Goal: Task Accomplishment & Management: Complete application form

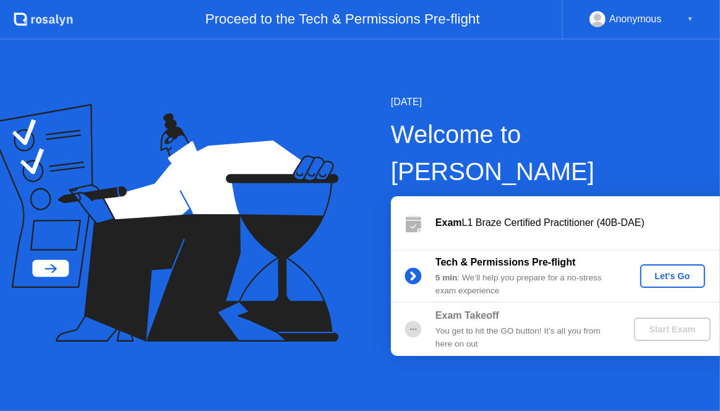
click at [667, 271] on div "Let's Go" at bounding box center [672, 276] width 55 height 10
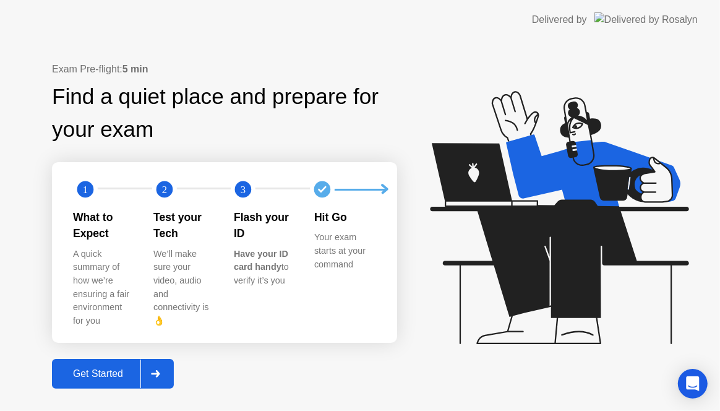
click at [94, 368] on div "Get Started" at bounding box center [98, 373] width 85 height 11
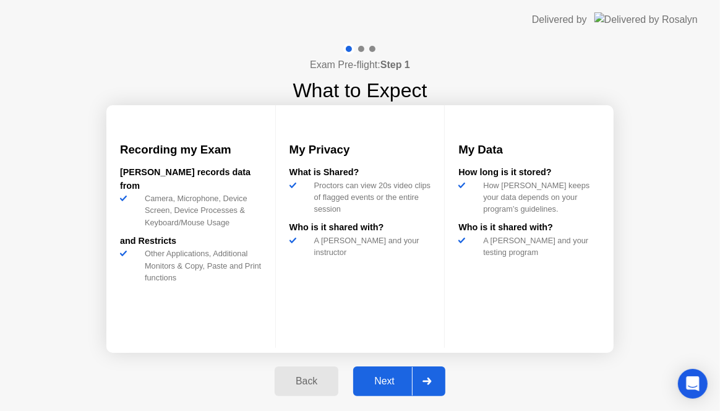
click at [384, 381] on div "Next" at bounding box center [384, 380] width 55 height 11
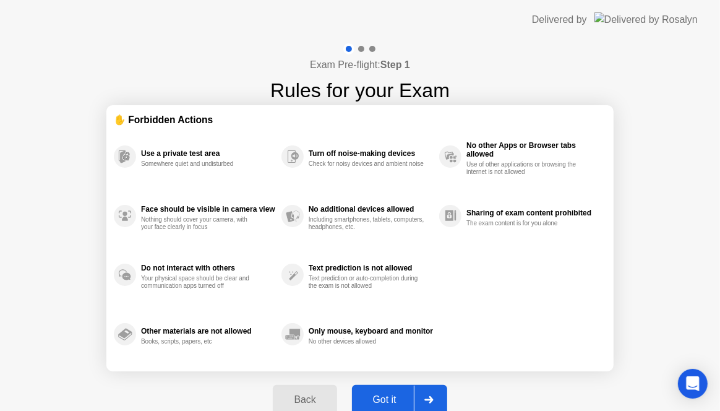
click at [385, 400] on div "Got it" at bounding box center [385, 399] width 58 height 11
select select "**********"
select select "*******"
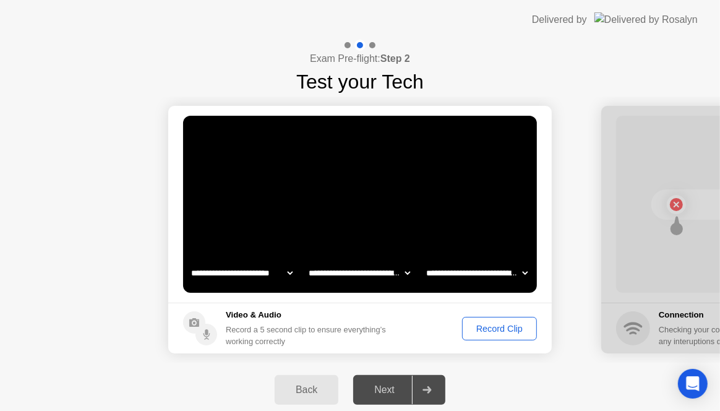
click at [288, 272] on select "**********" at bounding box center [242, 272] width 106 height 25
click at [405, 268] on select "**********" at bounding box center [360, 272] width 106 height 25
click at [307, 260] on select "**********" at bounding box center [360, 272] width 106 height 25
click at [518, 275] on select "**********" at bounding box center [477, 272] width 106 height 25
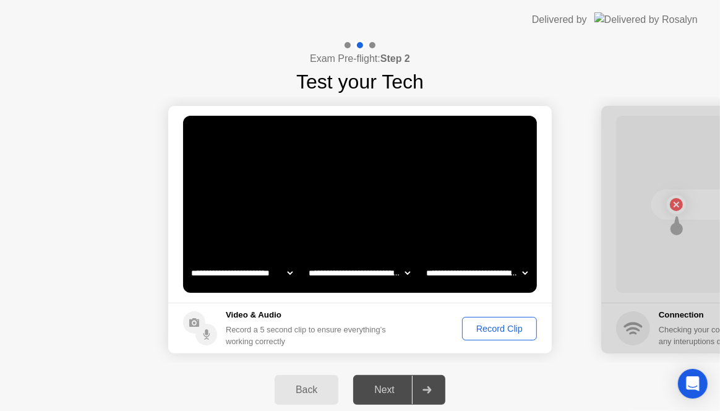
click at [424, 260] on select "**********" at bounding box center [477, 272] width 106 height 25
click at [390, 388] on div "Next" at bounding box center [384, 389] width 55 height 11
click at [436, 388] on div at bounding box center [427, 389] width 30 height 28
click at [492, 330] on div "Record Clip" at bounding box center [499, 328] width 66 height 10
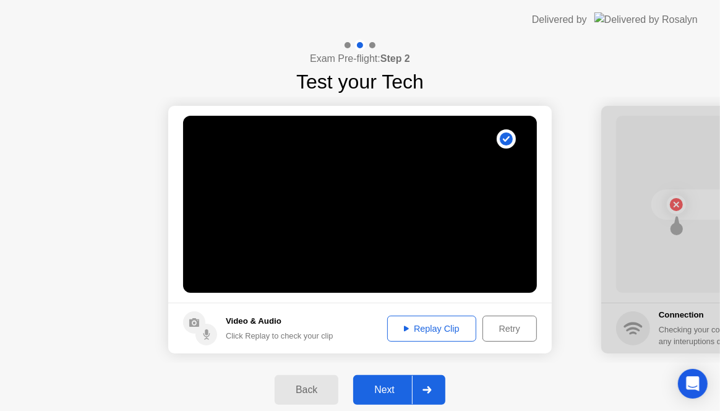
click at [388, 388] on div "Next" at bounding box center [384, 389] width 55 height 11
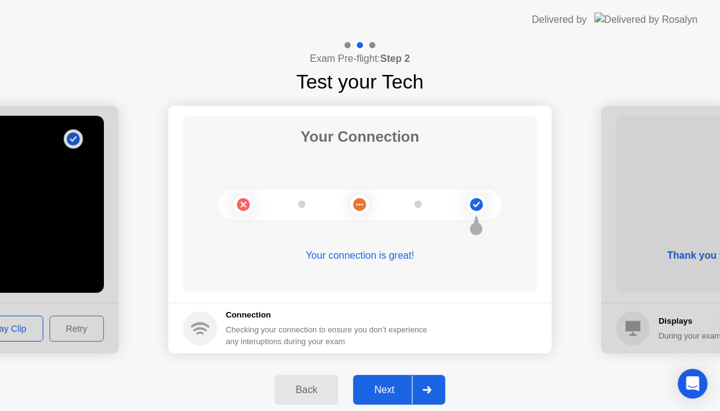
click at [377, 388] on div "Next" at bounding box center [384, 389] width 55 height 11
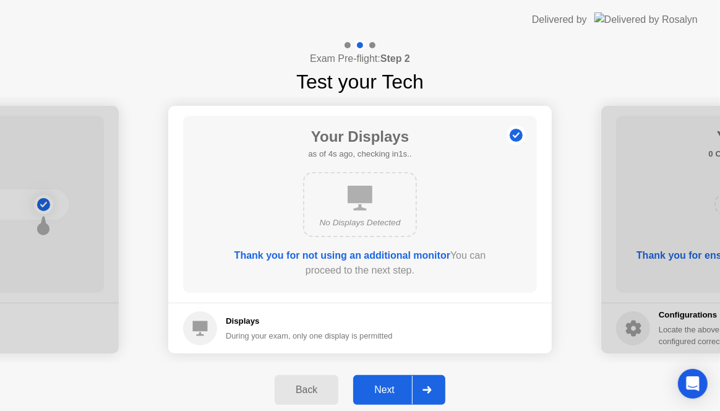
click at [380, 395] on div "Next" at bounding box center [384, 389] width 55 height 11
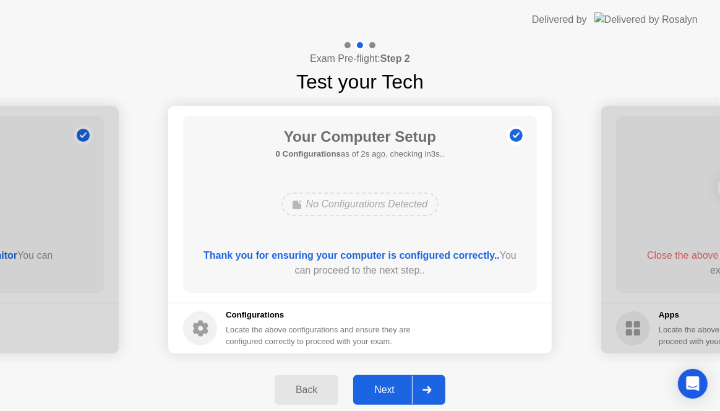
click at [387, 395] on div "Next" at bounding box center [384, 389] width 55 height 11
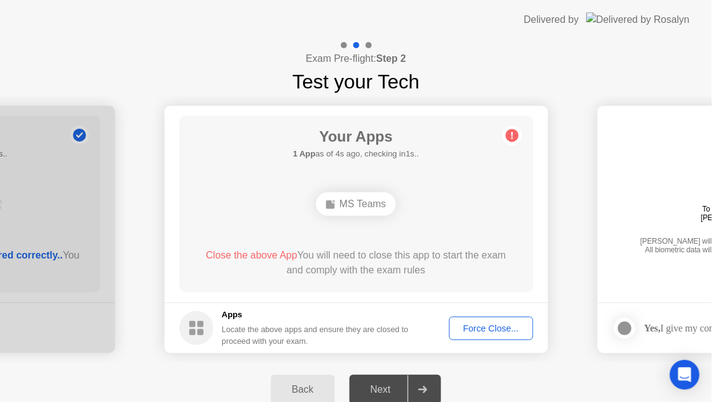
click at [271, 257] on span "Close the above App" at bounding box center [252, 255] width 92 height 11
click at [268, 255] on span "Close the above App" at bounding box center [252, 255] width 92 height 11
click at [363, 196] on div "MS Teams" at bounding box center [356, 203] width 80 height 23
click at [354, 220] on div "MS Teams" at bounding box center [356, 203] width 283 height 33
click at [361, 198] on div "MS Teams" at bounding box center [356, 203] width 80 height 23
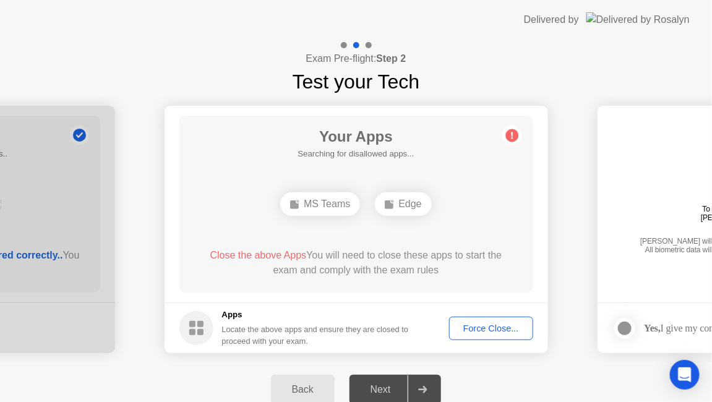
click at [511, 134] on icon at bounding box center [512, 135] width 2 height 7
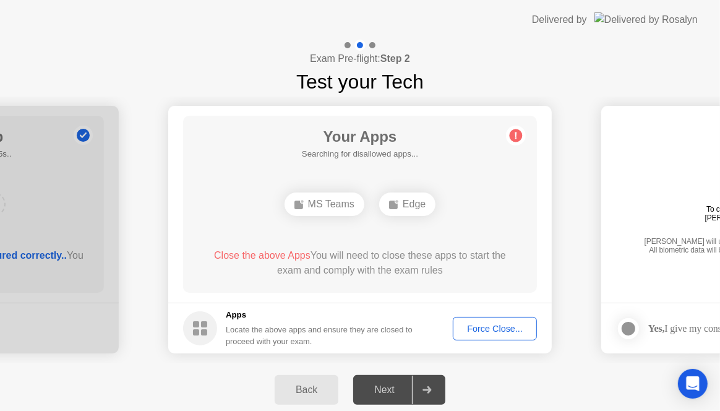
click at [501, 323] on div "Force Close..." at bounding box center [494, 328] width 75 height 10
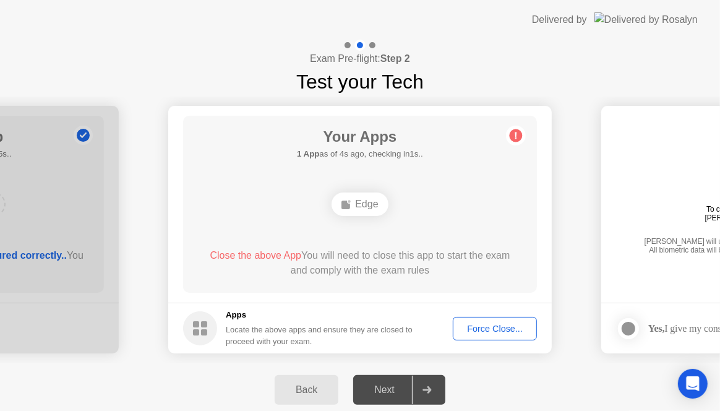
click at [488, 329] on div "Force Close..." at bounding box center [494, 328] width 75 height 10
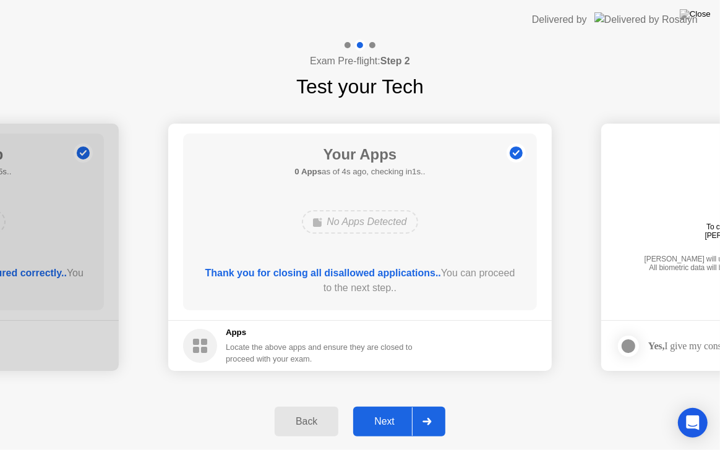
click at [391, 410] on div "Next" at bounding box center [384, 421] width 55 height 11
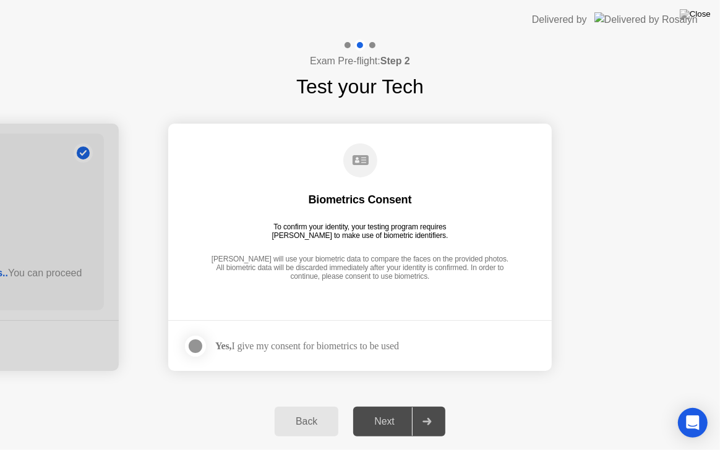
click at [192, 343] on div at bounding box center [195, 346] width 15 height 15
click at [377, 410] on div "Next" at bounding box center [384, 421] width 55 height 11
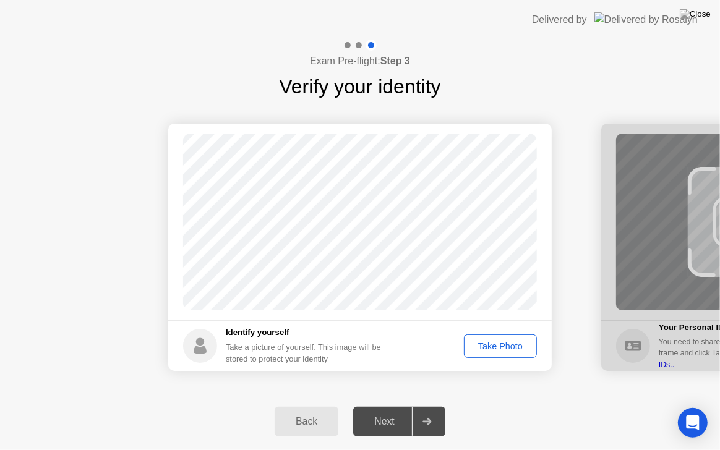
click at [506, 344] on div "Take Photo" at bounding box center [500, 346] width 64 height 10
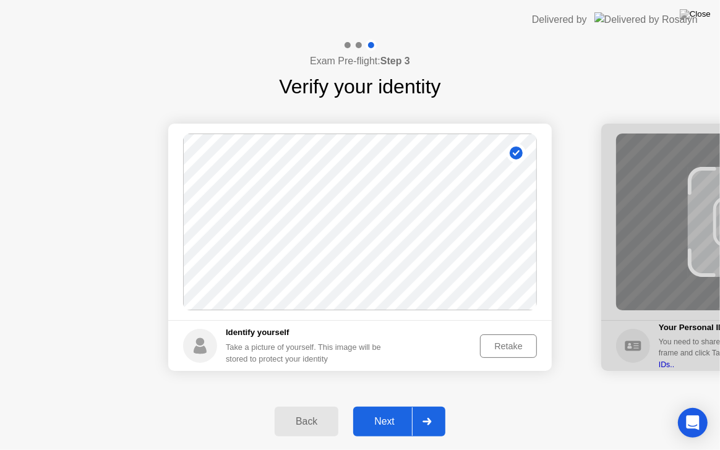
click at [382, 410] on div "Next" at bounding box center [384, 421] width 55 height 11
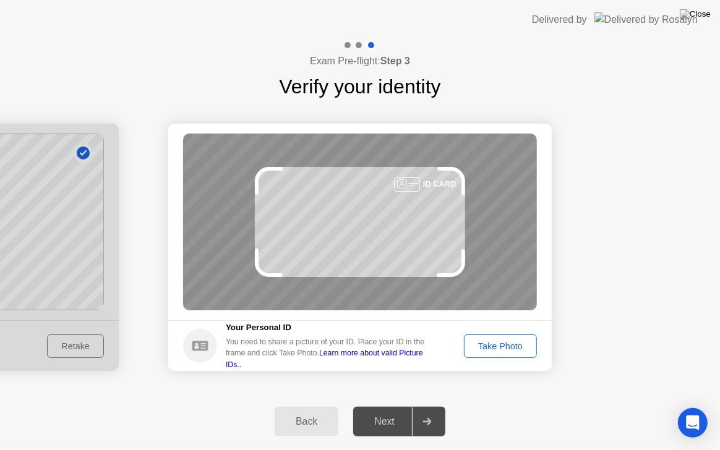
click at [513, 343] on div "Take Photo" at bounding box center [500, 346] width 64 height 10
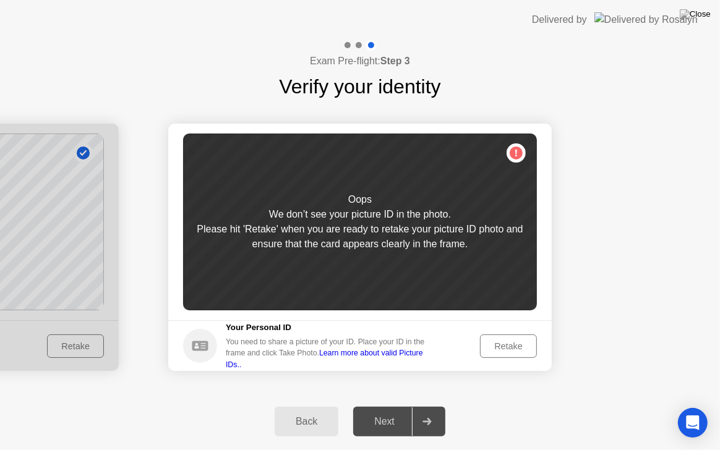
click at [513, 343] on div "Retake" at bounding box center [508, 346] width 48 height 10
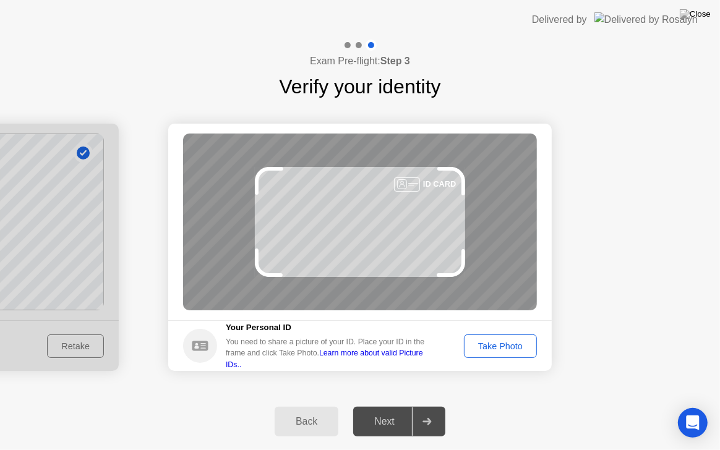
click at [513, 343] on div "Take Photo" at bounding box center [500, 346] width 64 height 10
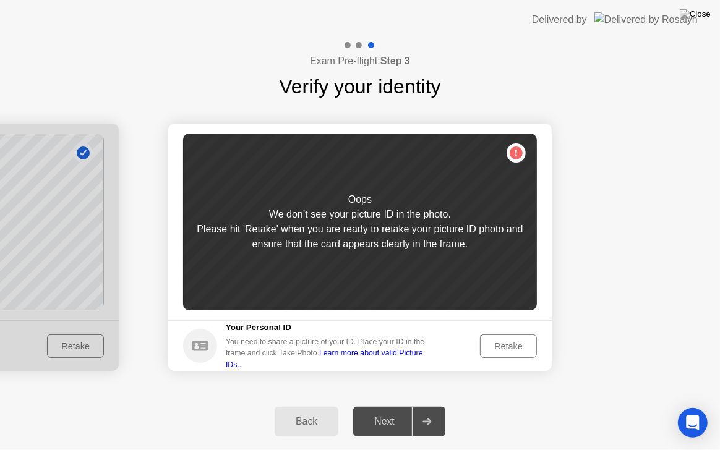
click at [506, 347] on div "Retake" at bounding box center [508, 346] width 48 height 10
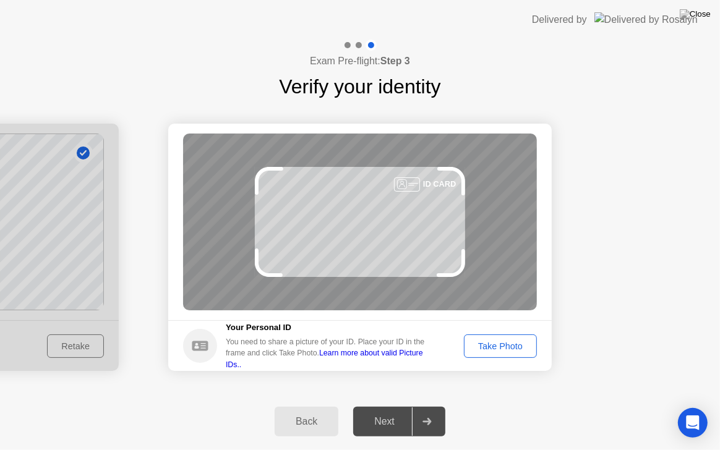
click at [395, 359] on link "Learn more about valid Picture IDs.." at bounding box center [324, 359] width 197 height 20
click at [502, 346] on div "Take Photo" at bounding box center [500, 346] width 64 height 10
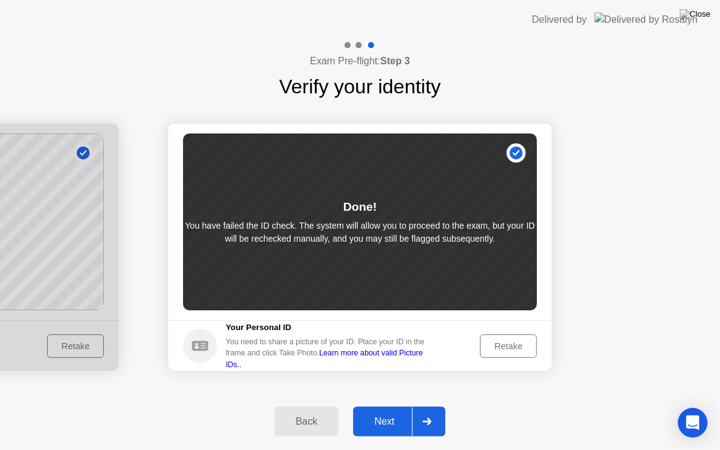
click at [389, 410] on div "Next" at bounding box center [384, 421] width 55 height 11
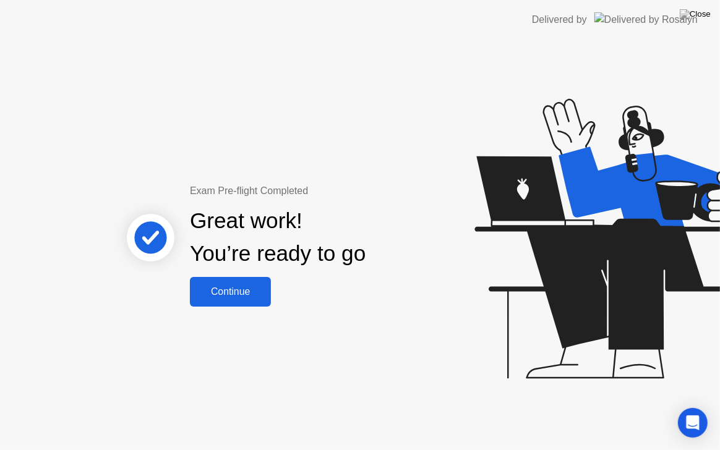
click at [255, 291] on div "Continue" at bounding box center [231, 291] width 74 height 11
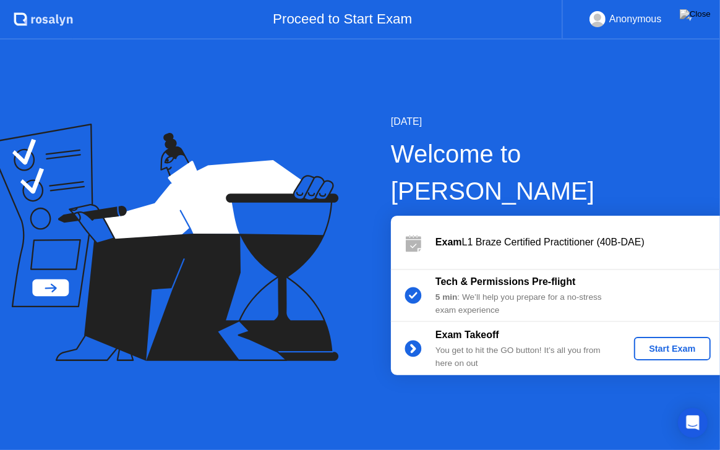
click at [660, 344] on div "Start Exam" at bounding box center [672, 349] width 66 height 10
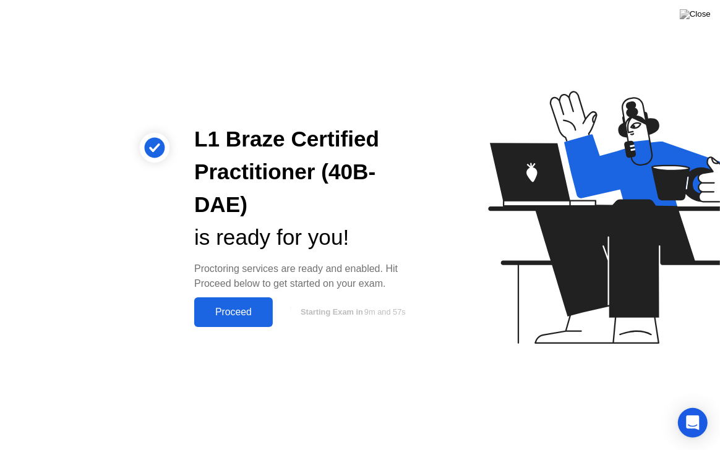
click at [226, 304] on button "Proceed" at bounding box center [233, 312] width 79 height 30
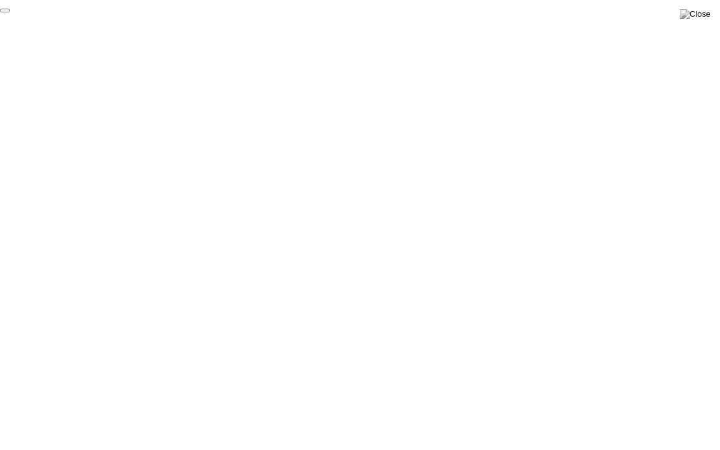
click div "End Proctoring Session"
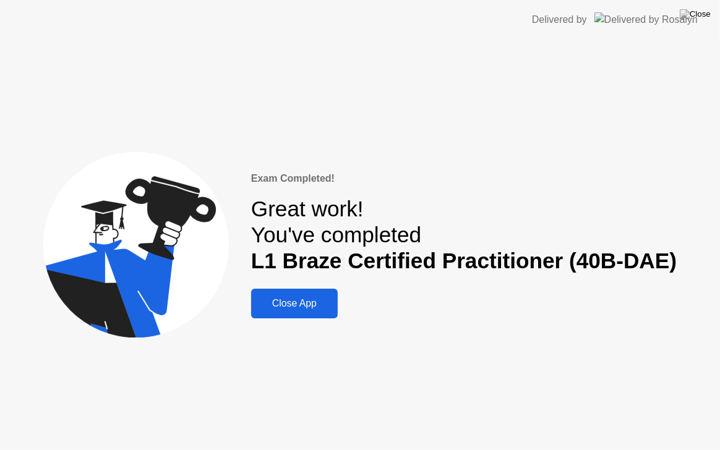
click at [300, 300] on div "Close App" at bounding box center [294, 303] width 79 height 11
